Goal: Learn about a topic

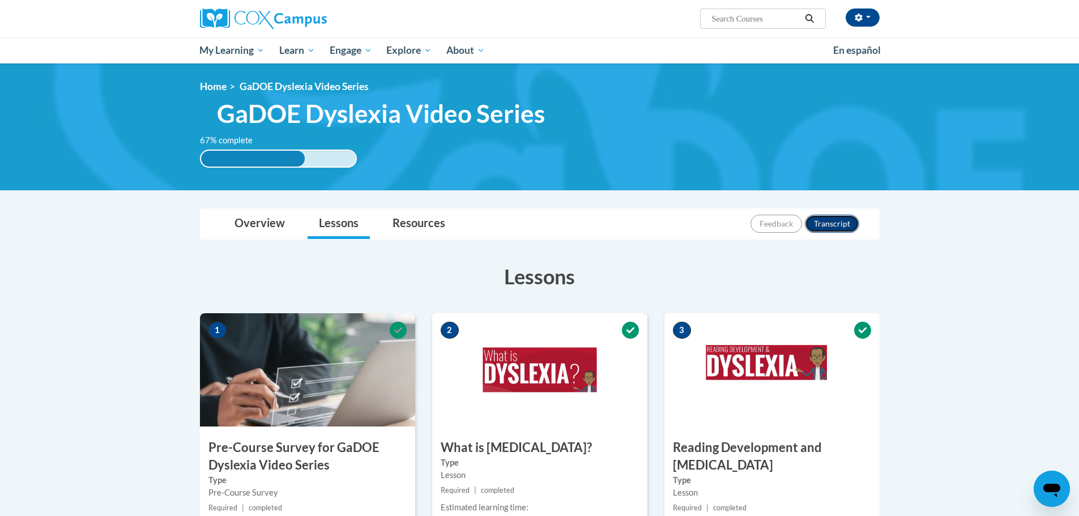
click at [836, 220] on button "Transcript" at bounding box center [832, 224] width 54 height 18
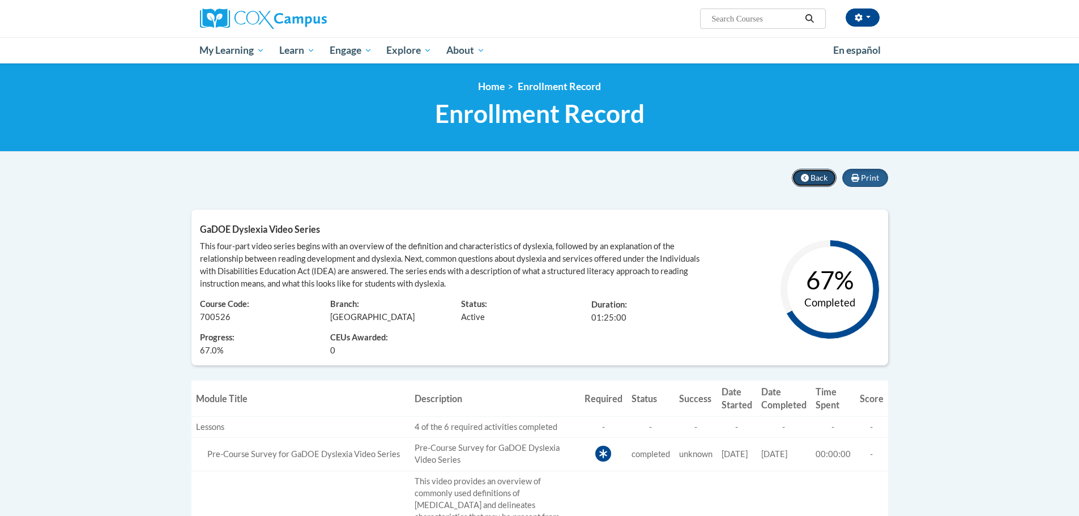
click at [809, 177] on icon at bounding box center [805, 178] width 8 height 8
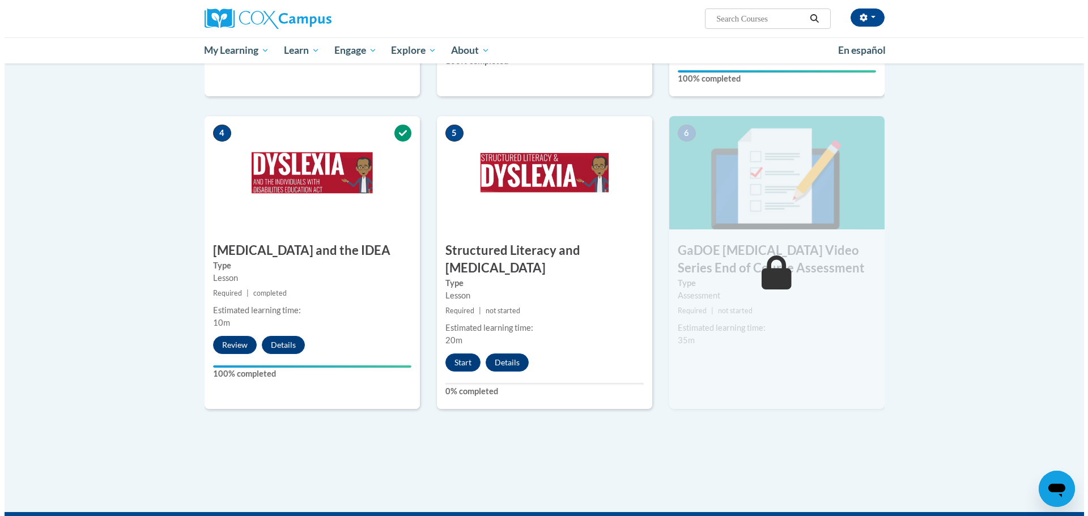
scroll to position [453, 0]
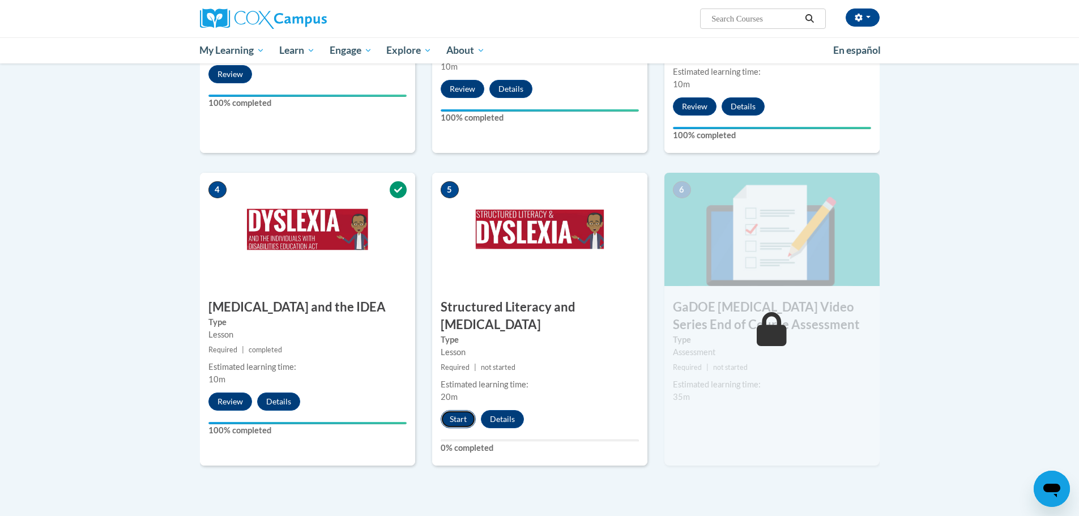
click at [457, 410] on button "Start" at bounding box center [458, 419] width 35 height 18
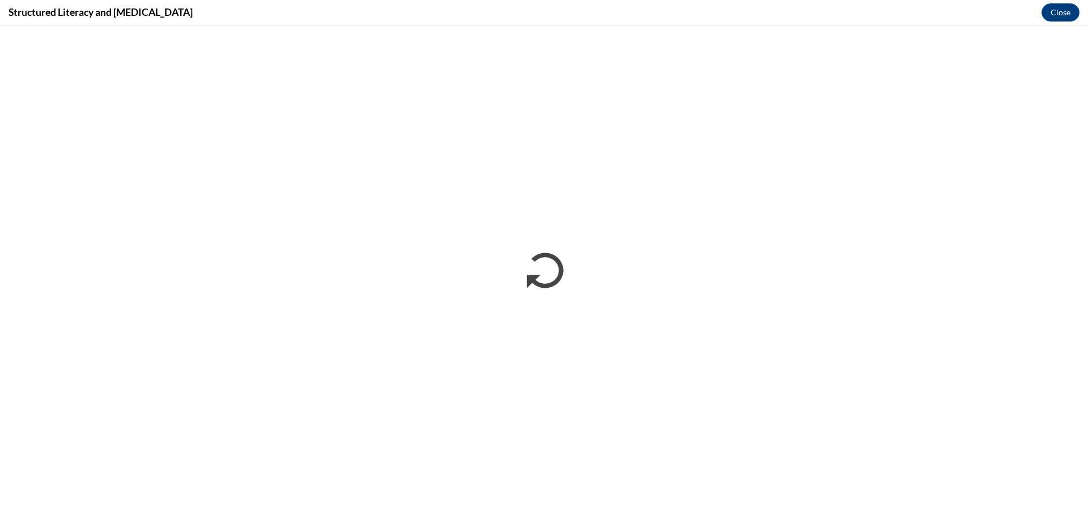
scroll to position [0, 0]
